Goal: Task Accomplishment & Management: Manage account settings

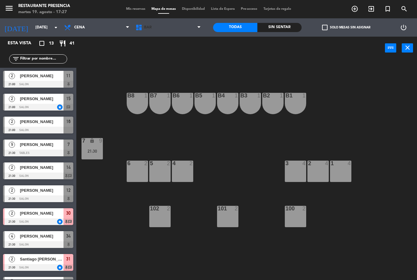
click at [181, 26] on span "BAR" at bounding box center [167, 27] width 71 height 13
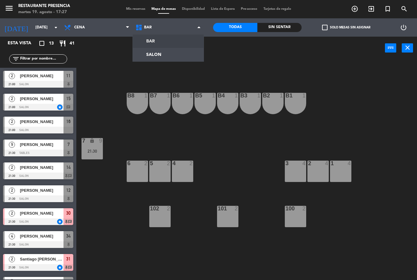
click at [257, 70] on div "B1 1 B2 1 B3 1 B4 1 B5 1 B6 1 B7 1 B8 1 7 lock 9 21:30 1 4 2 4 3 4 4 2 5 2 6 2 …" at bounding box center [249, 170] width 336 height 220
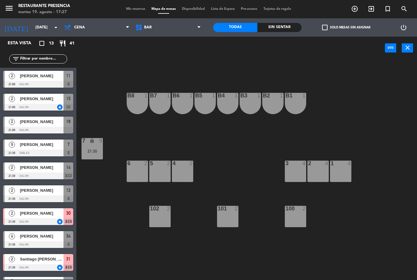
click at [56, 77] on span "[PERSON_NAME]" at bounding box center [42, 76] width 44 height 6
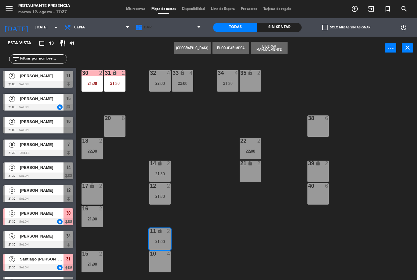
click at [197, 25] on span "BAR" at bounding box center [167, 27] width 71 height 13
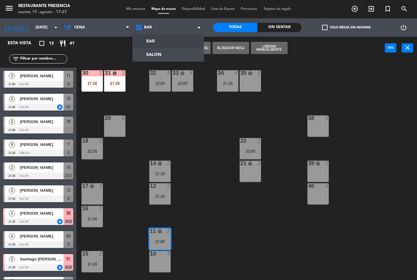
click at [155, 42] on ng-component "menu Restaurante Presencia martes 19. agosto - 17:27 Mis reservas Mapa de mesas…" at bounding box center [208, 140] width 417 height 280
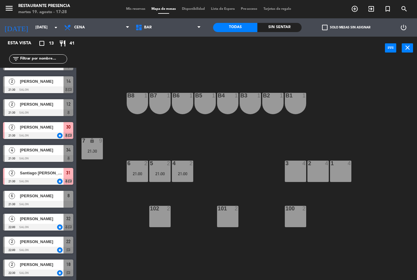
scroll to position [86, 0]
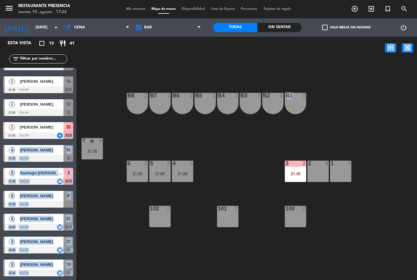
click at [110, 97] on div "B1 1 B2 1 B3 1 B4 1 B5 1 B6 1 B7 1 B8 1 7 lock 9 21:30 1 4 2 4 3 2 21:30 4 2 21…" at bounding box center [249, 170] width 336 height 220
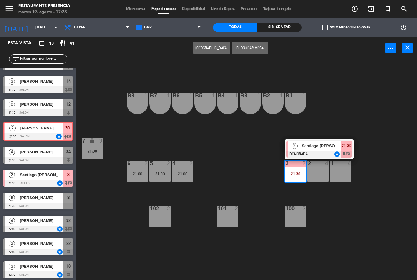
click at [49, 132] on div "[PERSON_NAME]" at bounding box center [41, 128] width 43 height 10
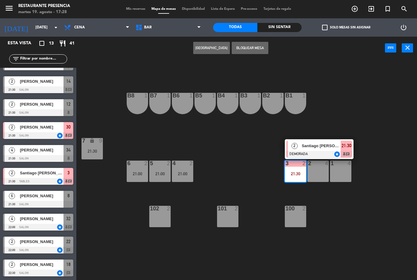
click at [48, 133] on div at bounding box center [38, 135] width 70 height 7
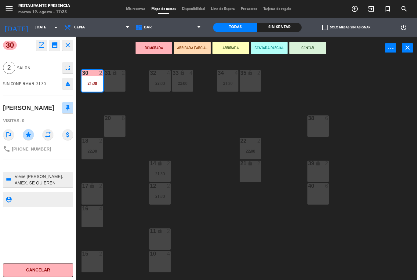
click at [72, 83] on button "eject" at bounding box center [67, 83] width 11 height 11
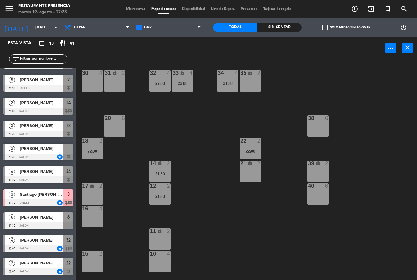
scroll to position [64, 0]
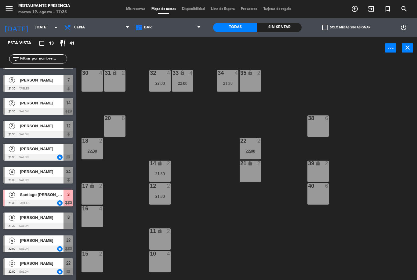
click at [59, 149] on span "[PERSON_NAME]" at bounding box center [42, 149] width 44 height 6
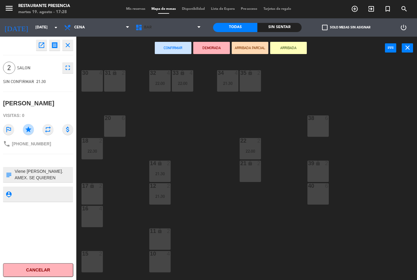
click at [179, 27] on span "BAR" at bounding box center [167, 27] width 71 height 13
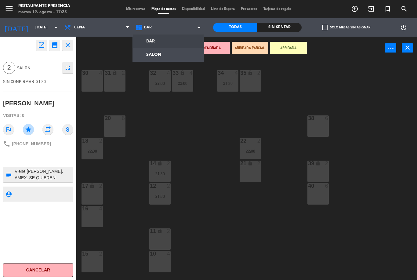
click at [164, 45] on ng-component "menu Restaurante Presencia martes 19. agosto - 17:28 Mis reservas Mapa de mesas…" at bounding box center [208, 140] width 417 height 280
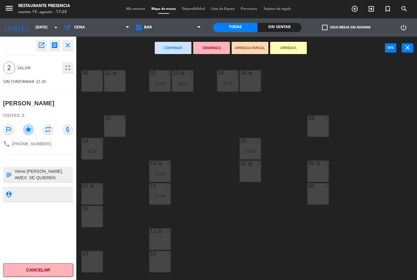
click at [175, 28] on span "BAR" at bounding box center [167, 27] width 71 height 13
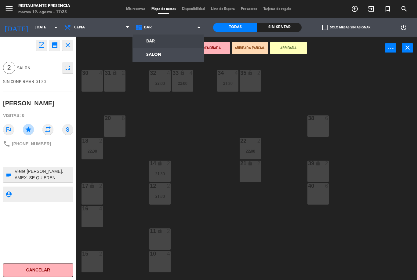
click at [160, 55] on ng-component "menu Restaurante Presencia martes 19. agosto - 17:28 Mis reservas Mapa de mesas…" at bounding box center [208, 140] width 417 height 280
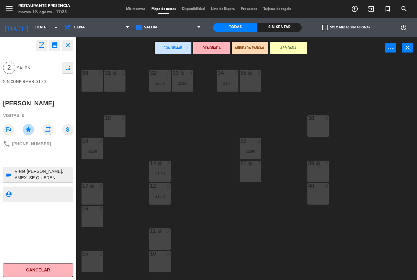
click at [172, 25] on span "SALON" at bounding box center [167, 27] width 71 height 13
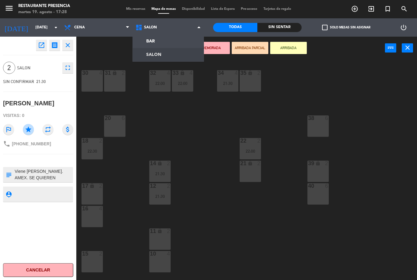
click at [168, 27] on span "SALON" at bounding box center [167, 27] width 71 height 13
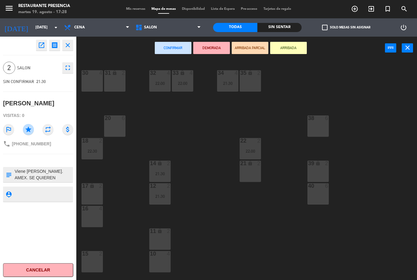
click at [159, 42] on button "Confirmar" at bounding box center [173, 48] width 37 height 12
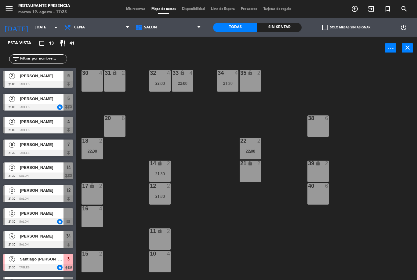
click at [169, 27] on span "SALON" at bounding box center [167, 27] width 71 height 13
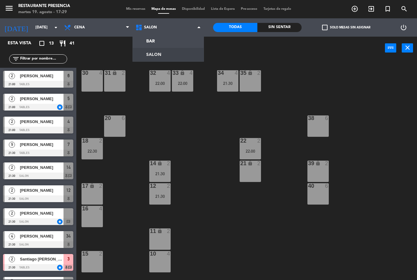
click at [157, 41] on ng-component "menu Restaurante Presencia martes 19. agosto - 17:29 Mis reservas Mapa de mesas…" at bounding box center [208, 140] width 417 height 280
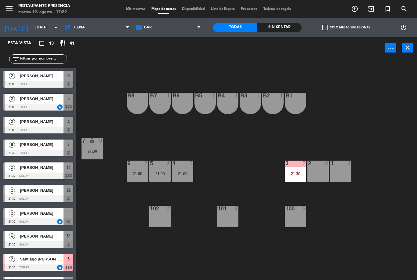
click at [321, 172] on div "2 4" at bounding box center [317, 171] width 21 height 21
click at [320, 172] on div "21:30" at bounding box center [317, 174] width 21 height 4
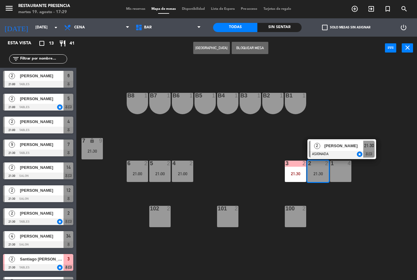
click at [345, 145] on span "[PERSON_NAME]" at bounding box center [343, 146] width 39 height 6
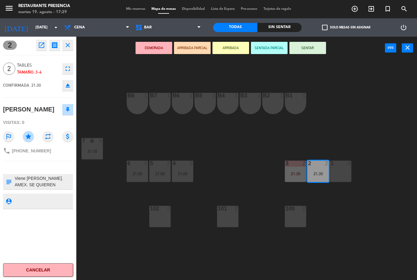
click at [156, 48] on button "DEMORADA" at bounding box center [154, 48] width 37 height 12
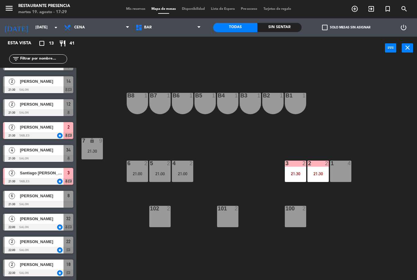
scroll to position [86, 0]
click at [176, 28] on span "BAR" at bounding box center [167, 27] width 71 height 13
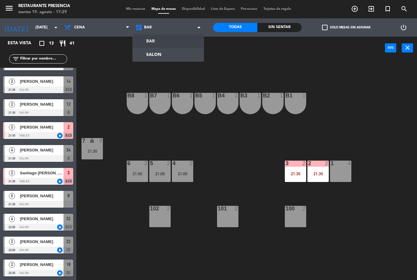
click at [169, 56] on ng-component "menu Restaurante Presencia martes 19. agosto - 17:29 Mis reservas Mapa de mesas…" at bounding box center [208, 140] width 417 height 280
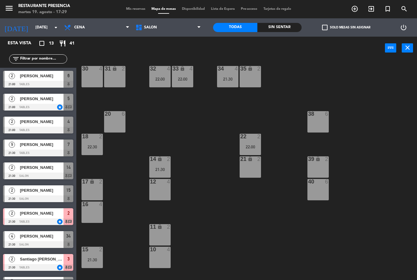
scroll to position [1, 0]
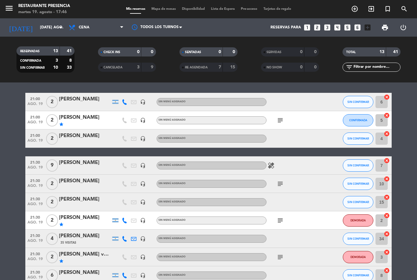
scroll to position [17, 0]
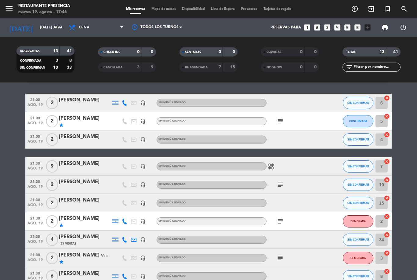
click at [168, 10] on span "Mapa de mesas" at bounding box center [163, 8] width 31 height 3
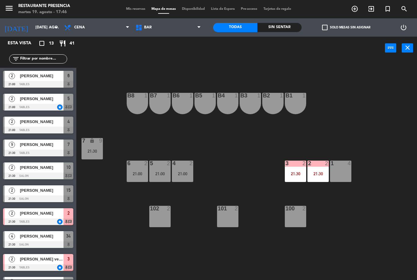
click at [135, 10] on span "Mis reservas" at bounding box center [135, 8] width 25 height 3
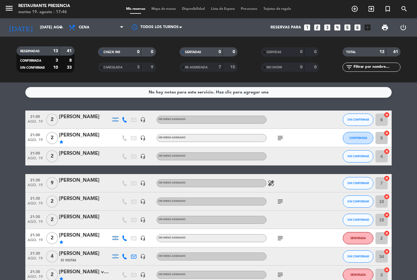
click at [376, 67] on input "text" at bounding box center [376, 67] width 47 height 7
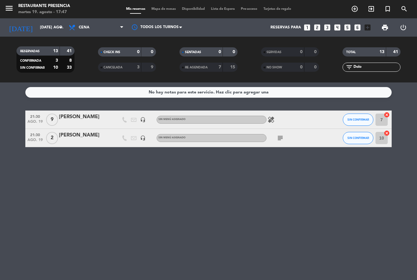
click at [407, 74] on div "TOTAL 13 41 filter_list Dolo" at bounding box center [372, 60] width 82 height 34
click at [378, 66] on input "Dolo" at bounding box center [376, 67] width 47 height 7
type input "D"
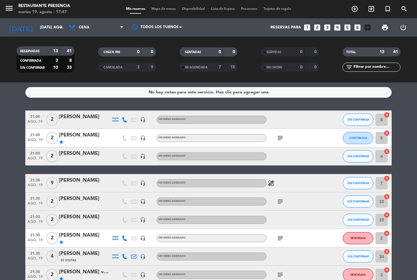
click at [403, 101] on div "No hay notas para este servicio. Haz clic para agregar una 21:00 ago. 19 2 [PER…" at bounding box center [208, 181] width 417 height 198
click at [356, 68] on input "text" at bounding box center [376, 67] width 47 height 7
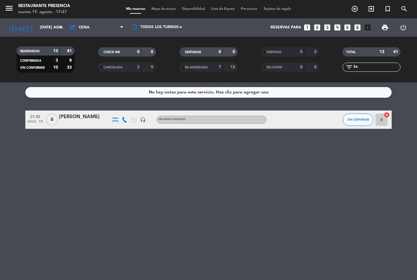
scroll to position [20, 0]
click at [81, 121] on div at bounding box center [85, 123] width 52 height 5
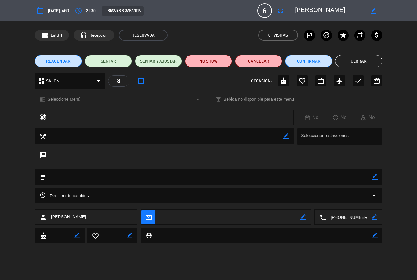
click at [259, 59] on button "Cancelar" at bounding box center [258, 61] width 47 height 12
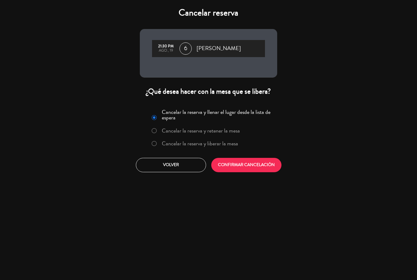
click at [241, 162] on button "CONFIRMAR CANCELACIÓN" at bounding box center [246, 165] width 70 height 14
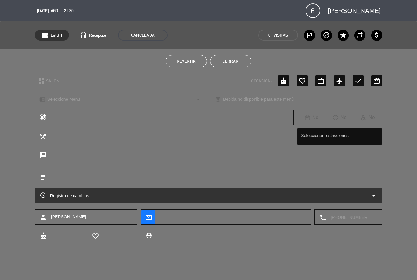
click at [228, 66] on button "Cerrar" at bounding box center [230, 61] width 41 height 12
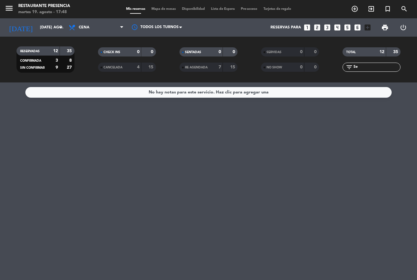
click at [381, 64] on input "Se" at bounding box center [376, 67] width 47 height 7
type input "S"
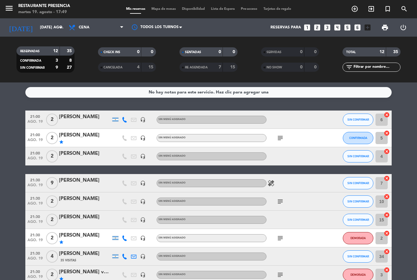
scroll to position [0, 0]
click at [355, 7] on icon "add_circle_outline" at bounding box center [354, 8] width 7 height 7
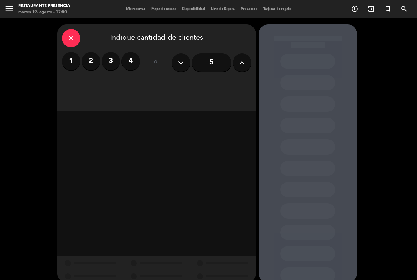
click at [88, 62] on label "2" at bounding box center [91, 61] width 18 height 18
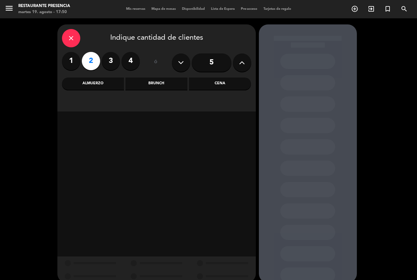
click at [228, 88] on div "Cena" at bounding box center [220, 84] width 62 height 12
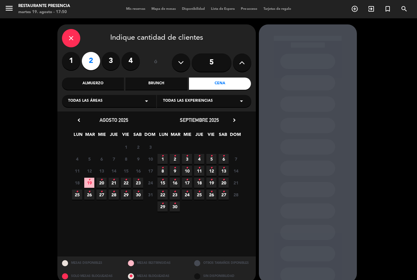
click at [93, 196] on span "26 •" at bounding box center [89, 195] width 10 height 10
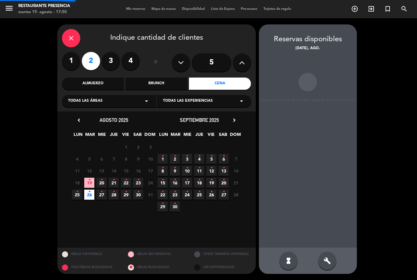
scroll to position [20, 0]
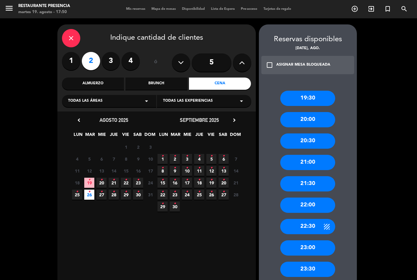
click at [318, 176] on div "21:30" at bounding box center [307, 183] width 55 height 15
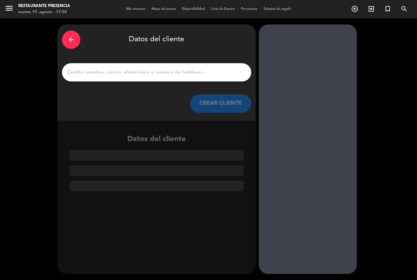
click at [191, 68] on input "1" at bounding box center [157, 72] width 180 height 9
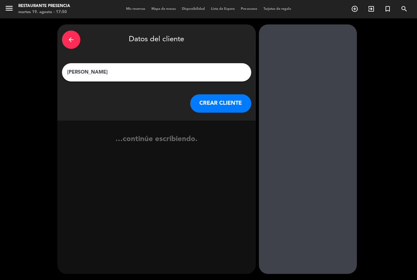
type input "[PERSON_NAME]"
click at [151, 94] on div "CREAR CLIENTE" at bounding box center [156, 103] width 189 height 18
click at [224, 94] on button "CREAR CLIENTE" at bounding box center [220, 103] width 61 height 18
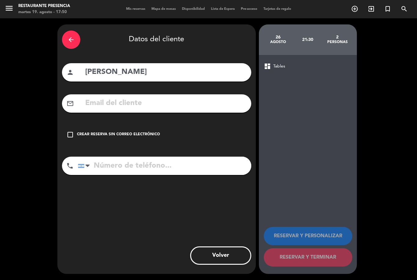
click at [70, 125] on div "check_box_outline_blank Crear reserva sin correo electrónico" at bounding box center [156, 134] width 189 height 18
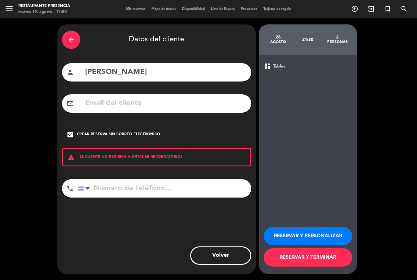
click at [300, 234] on button "RESERVAR Y PERSONALIZAR" at bounding box center [308, 236] width 89 height 18
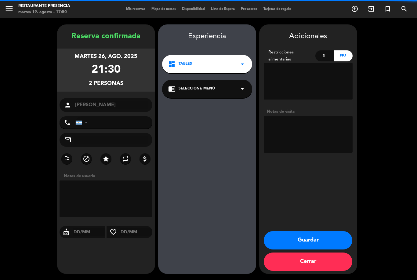
click at [314, 116] on textarea at bounding box center [308, 134] width 89 height 37
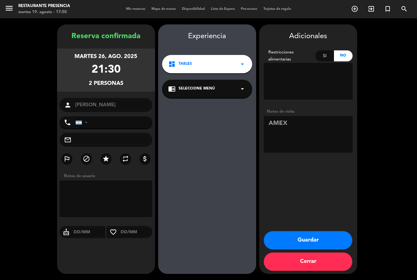
type textarea "AMEX"
click at [224, 92] on div "Experiencia dashboard Tables arrow_drop_down chrome_reader_mode Seleccione Menú…" at bounding box center [207, 155] width 98 height 249
click at [319, 235] on button "Guardar" at bounding box center [308, 240] width 89 height 18
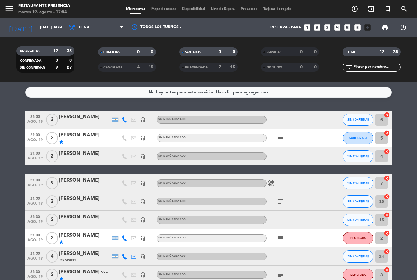
click at [362, 177] on button "SIN CONFIRMAR" at bounding box center [358, 183] width 31 height 12
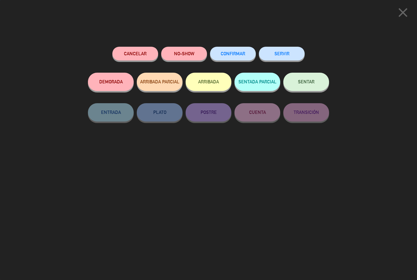
scroll to position [20, 0]
click at [229, 49] on button "CONFIRMAR" at bounding box center [233, 54] width 46 height 14
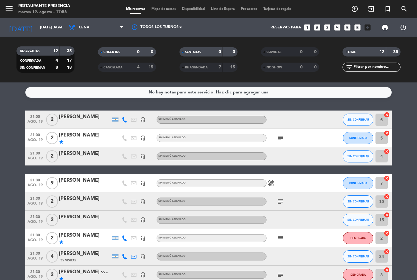
scroll to position [0, 0]
